Goal: Task Accomplishment & Management: Manage account settings

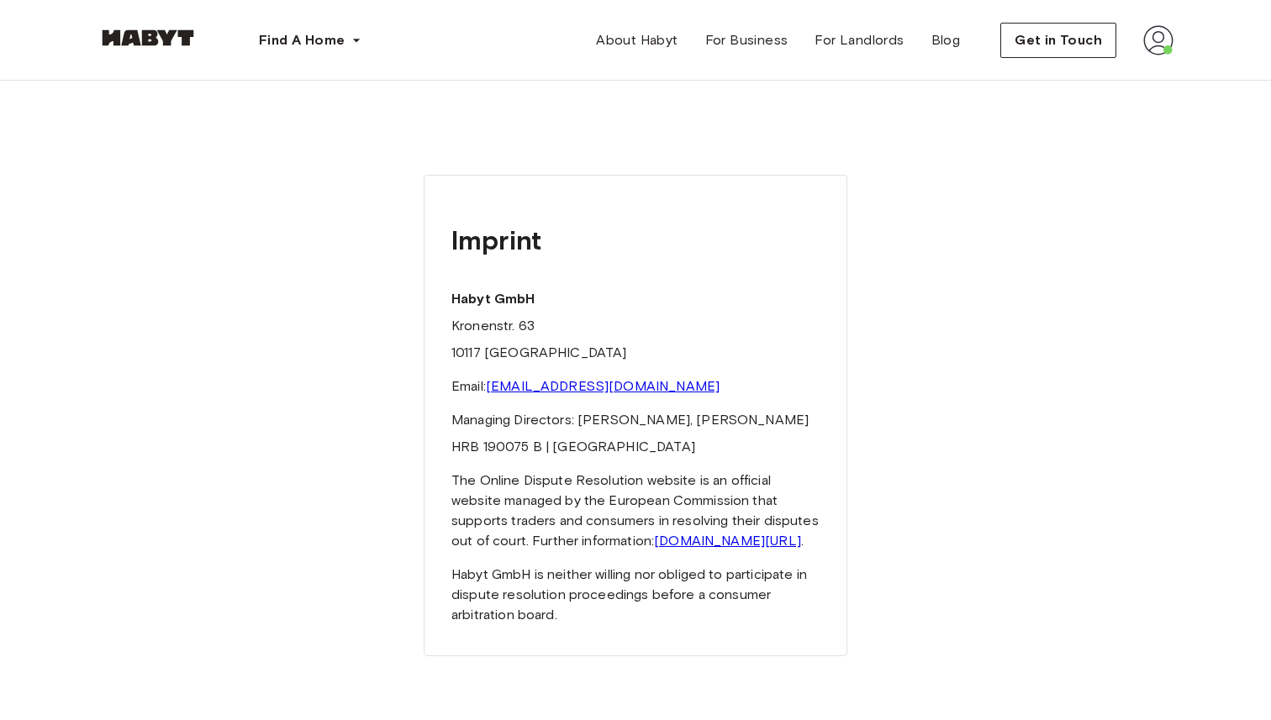
click at [670, 423] on font "Managing Directors: [PERSON_NAME], [PERSON_NAME]" at bounding box center [629, 420] width 357 height 16
click at [1162, 47] on img at bounding box center [1158, 40] width 30 height 30
click at [1126, 81] on font "Profile" at bounding box center [1107, 79] width 42 height 16
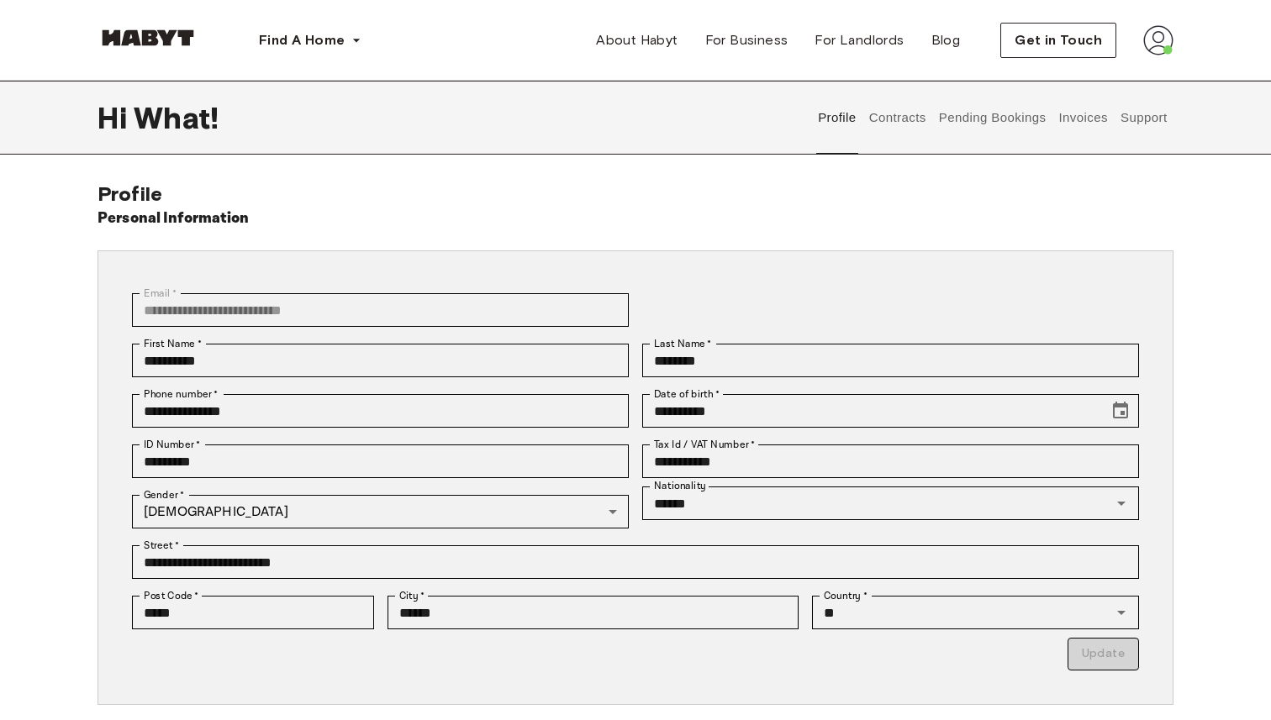
click at [915, 120] on button "Contracts" at bounding box center [897, 118] width 61 height 74
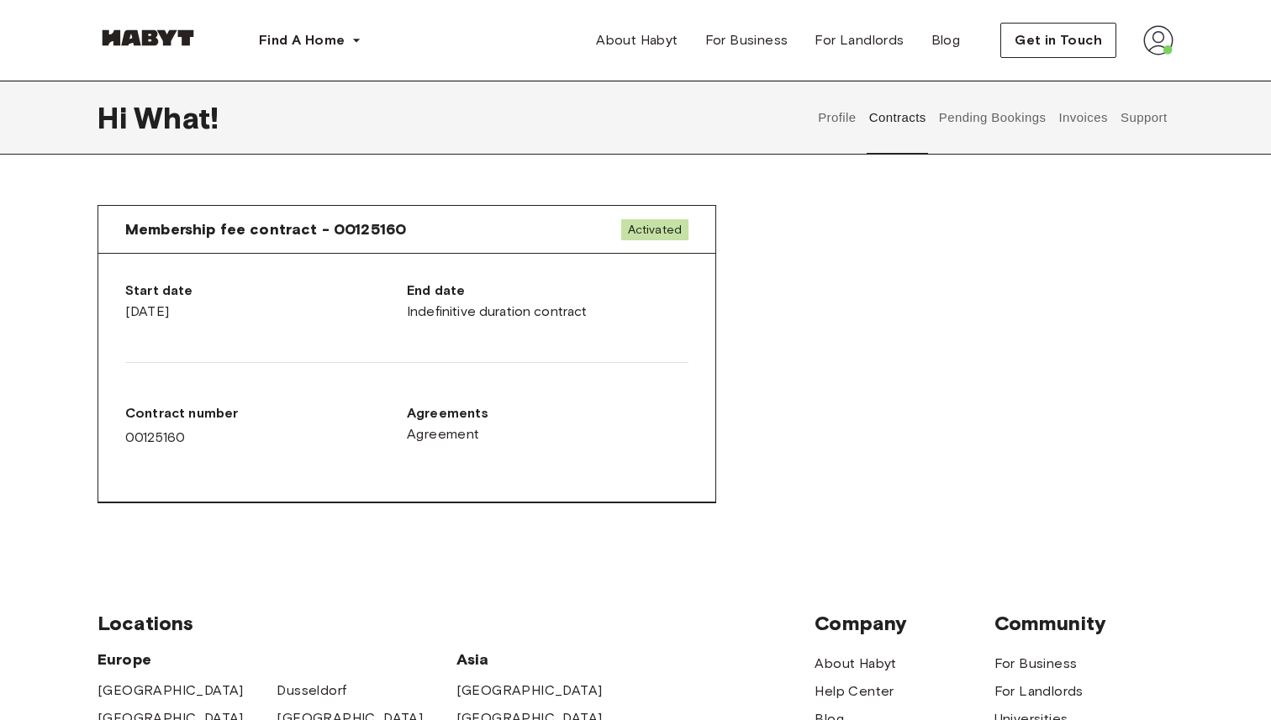
scroll to position [1017, 0]
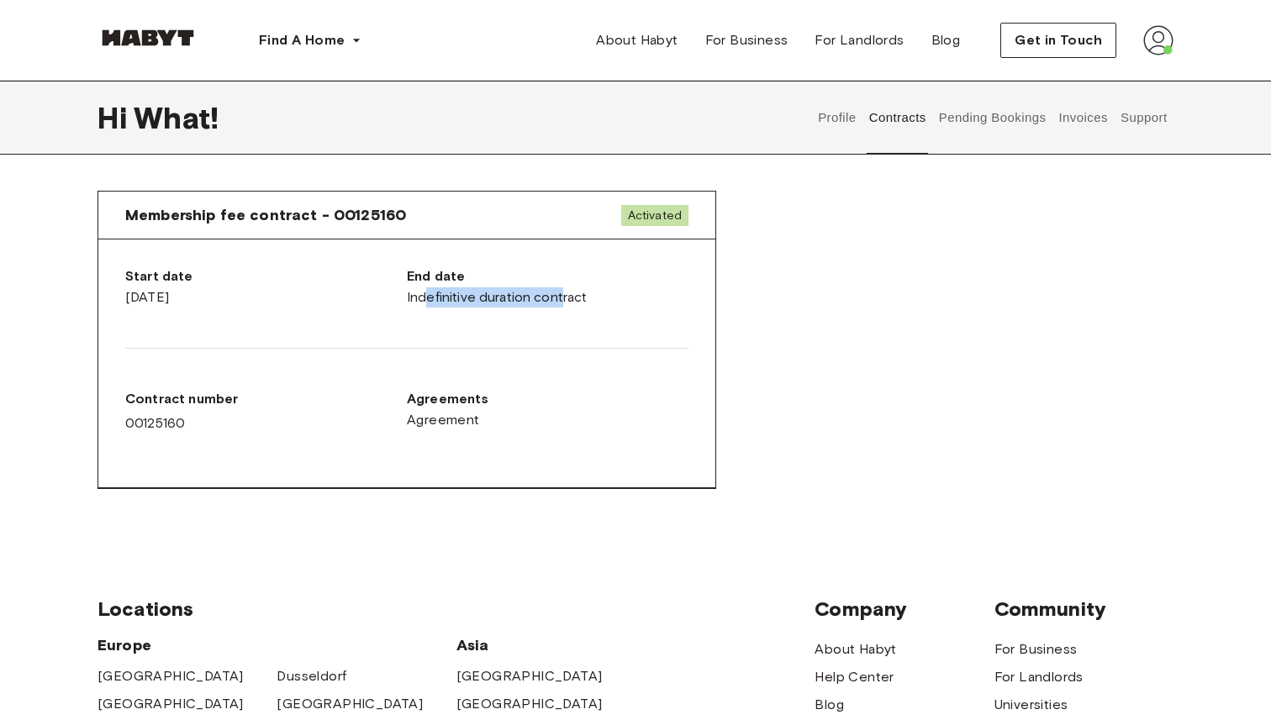
drag, startPoint x: 426, startPoint y: 293, endPoint x: 559, endPoint y: 293, distance: 132.8
click at [559, 293] on font "Indefinitive duration contract" at bounding box center [497, 297] width 181 height 16
drag, startPoint x: 145, startPoint y: 293, endPoint x: 274, endPoint y: 293, distance: 128.6
click at [274, 293] on div "Start date [DATE]" at bounding box center [266, 286] width 282 height 41
drag, startPoint x: 127, startPoint y: 425, endPoint x: 261, endPoint y: 425, distance: 134.5
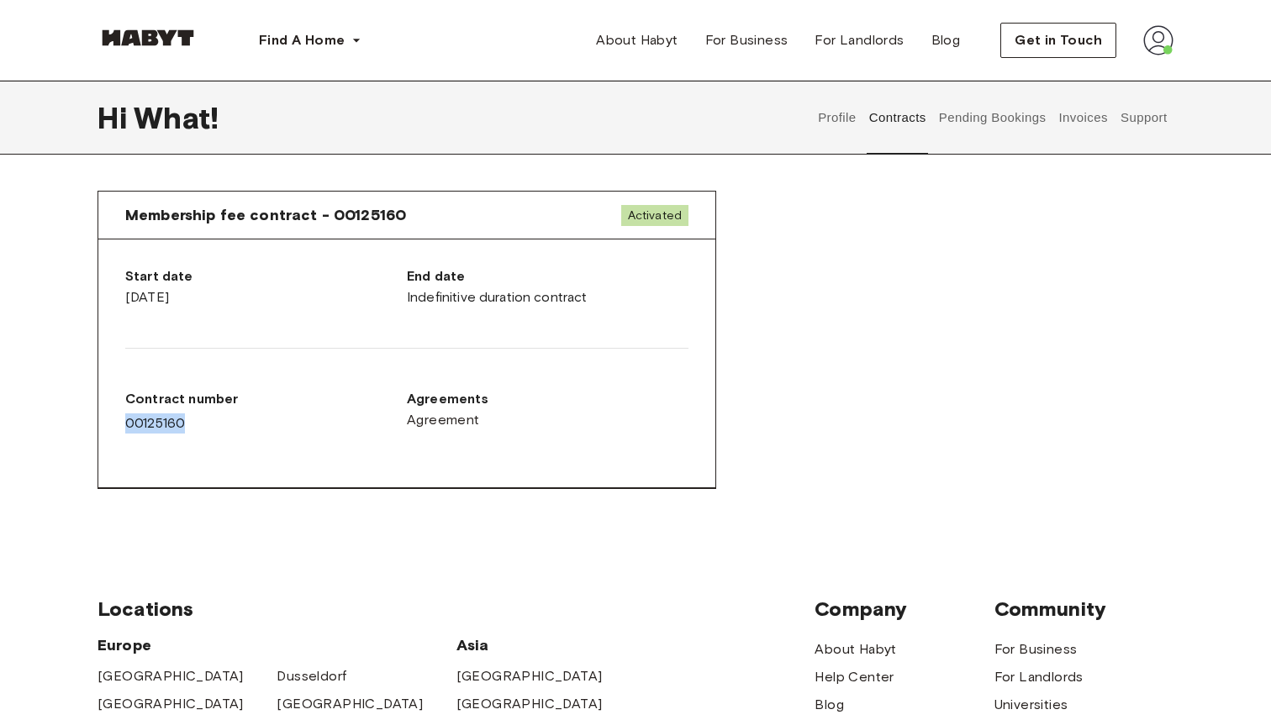
click at [261, 425] on div "Contract number 00125160" at bounding box center [266, 411] width 282 height 45
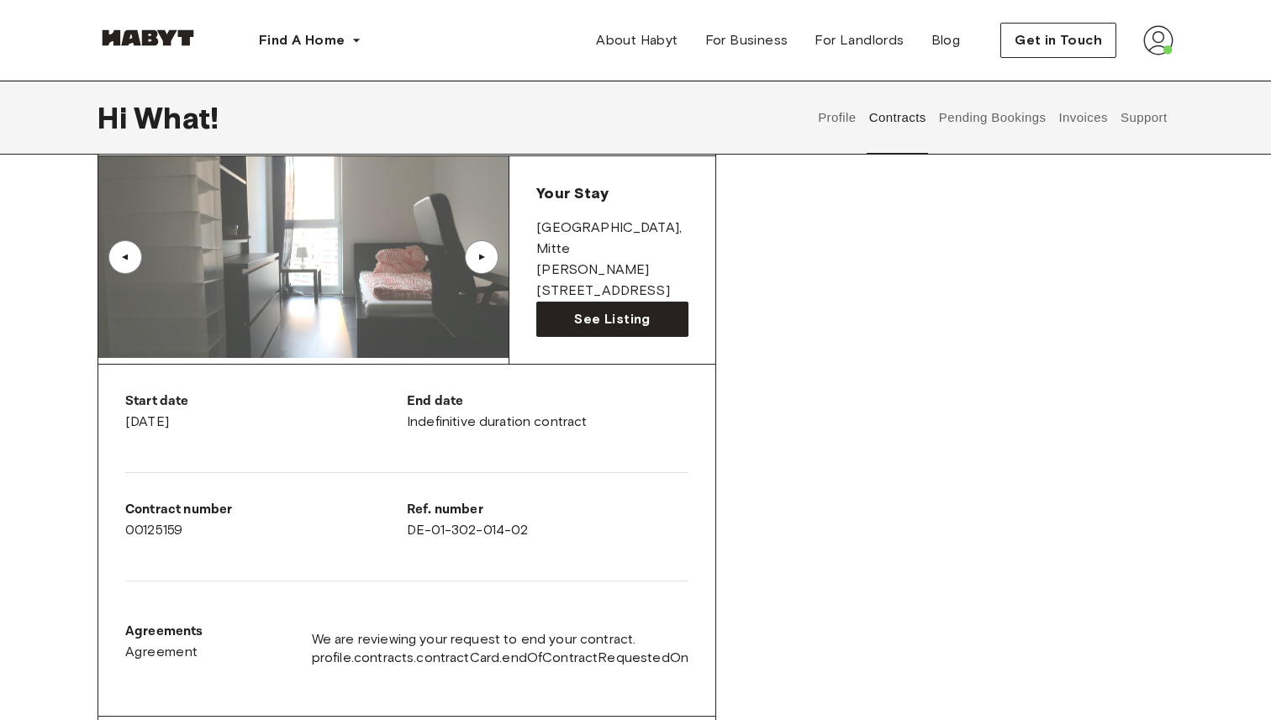
scroll to position [0, 0]
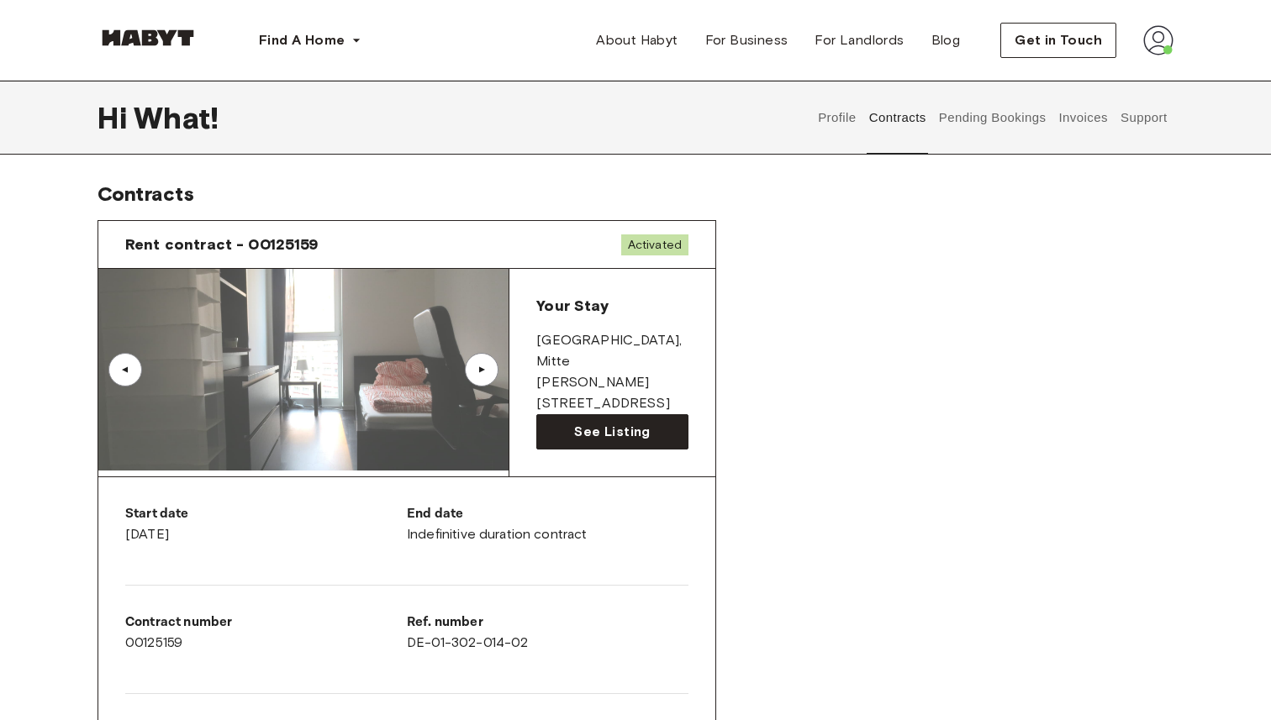
click at [856, 467] on div "Rent contract - 00125159 Activated ▲ ▲ Your Stay [STREET_ADDRESS][PERSON_NAME] …" at bounding box center [636, 701] width 1076 height 988
click at [760, 378] on div "Rent contract - 00125159 Activated ▲ ▲ Your Stay [STREET_ADDRESS][PERSON_NAME] …" at bounding box center [636, 701] width 1076 height 988
click at [1147, 120] on button "Support" at bounding box center [1143, 118] width 51 height 74
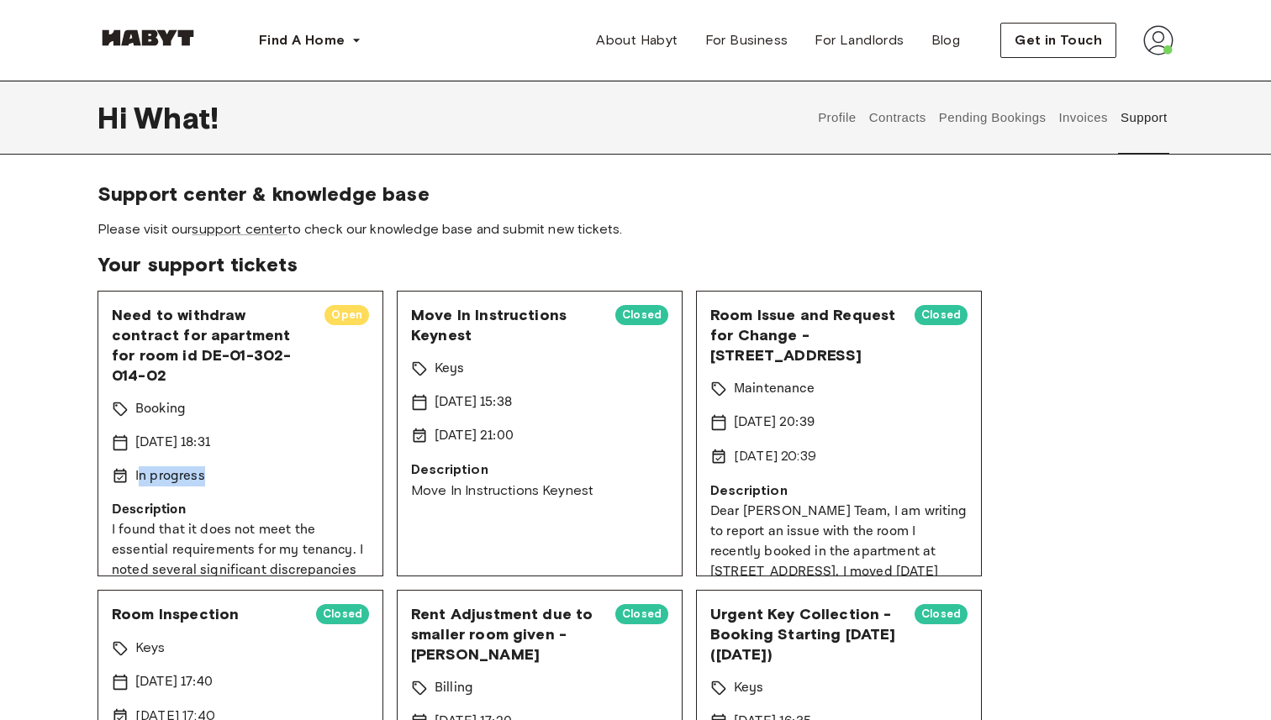
drag, startPoint x: 140, startPoint y: 456, endPoint x: 205, endPoint y: 456, distance: 65.6
click at [205, 467] on div "In progress" at bounding box center [240, 477] width 257 height 20
drag, startPoint x: 196, startPoint y: 530, endPoint x: 287, endPoint y: 531, distance: 90.8
click at [287, 531] on p "I found that it does not meet the essential requirements for my tenancy. I note…" at bounding box center [240, 621] width 257 height 202
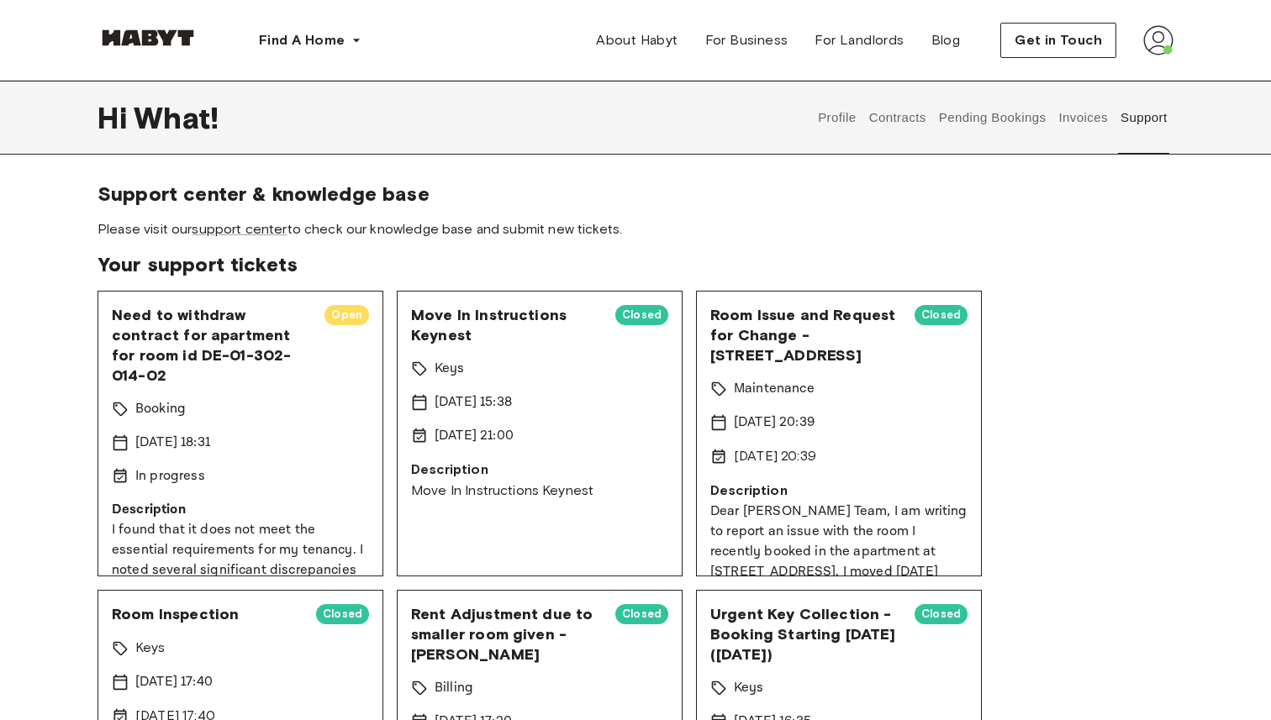
click at [217, 316] on span "Need to withdraw contract for apartment for room id DE-01-302-014-02" at bounding box center [211, 345] width 199 height 81
click at [651, 321] on span "Closed" at bounding box center [641, 315] width 53 height 17
click at [267, 399] on div "Booking" at bounding box center [240, 409] width 257 height 20
click at [526, 187] on span "Support center & knowledge base" at bounding box center [636, 194] width 1076 height 25
